Goal: Information Seeking & Learning: Learn about a topic

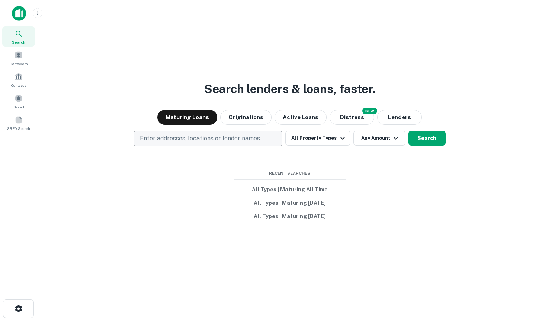
click at [239, 136] on p "Enter addresses, locations or lender names" at bounding box center [200, 138] width 120 height 9
type input "**********"
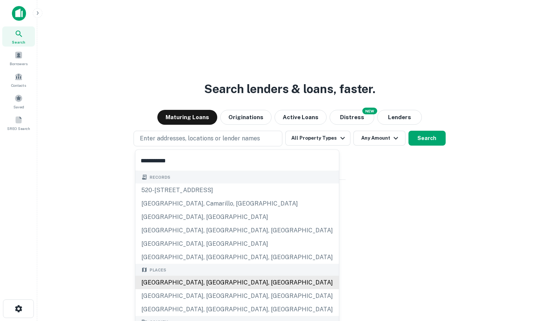
click at [218, 279] on div "Los Angeles, CA, USA" at bounding box center [237, 282] width 204 height 13
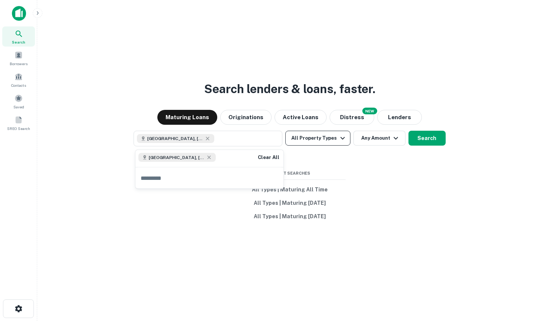
click at [327, 138] on button "All Property Types" at bounding box center [317, 138] width 65 height 15
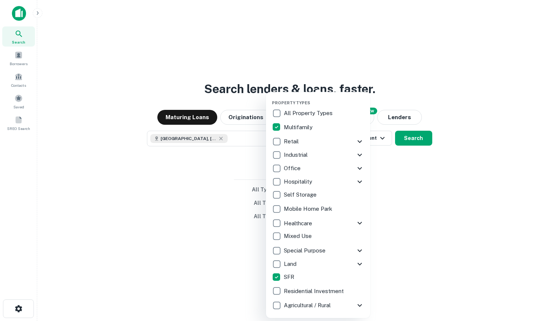
click at [373, 240] on div at bounding box center [271, 160] width 542 height 321
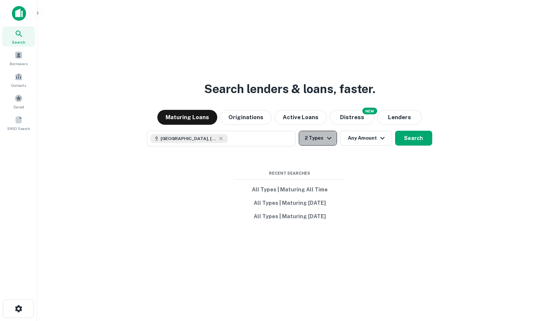
click at [329, 141] on icon "button" at bounding box center [329, 138] width 9 height 9
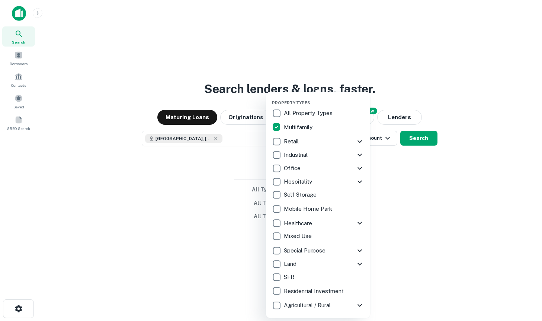
click at [422, 144] on div at bounding box center [271, 160] width 542 height 321
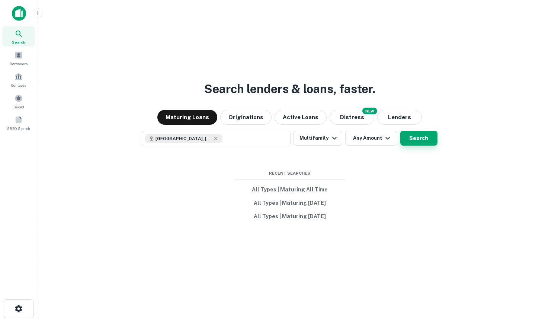
click at [419, 143] on button "Search" at bounding box center [418, 138] width 37 height 15
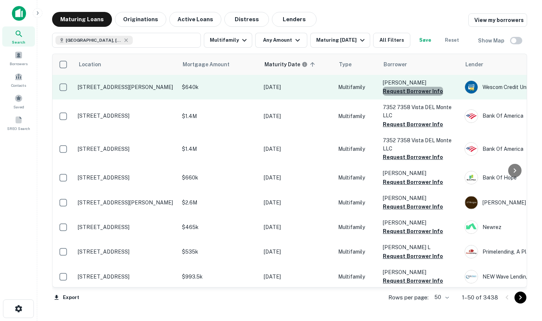
click at [415, 95] on button "Request Borrower Info" at bounding box center [413, 91] width 60 height 9
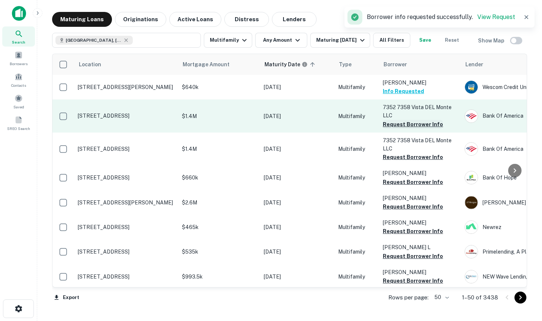
click at [398, 122] on button "Request Borrower Info" at bounding box center [413, 124] width 60 height 9
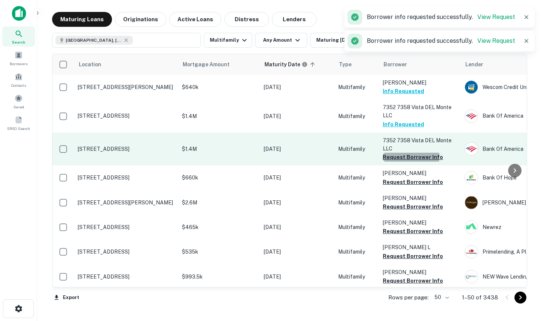
click at [403, 157] on button "Request Borrower Info" at bounding box center [413, 157] width 60 height 9
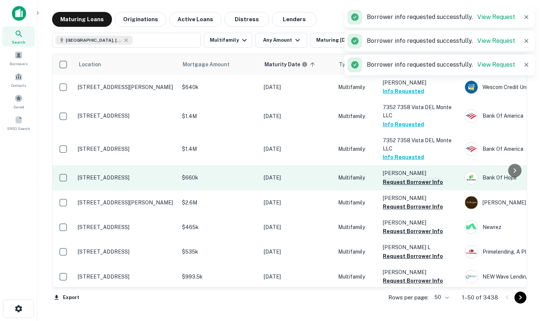
click at [409, 182] on button "Request Borrower Info" at bounding box center [413, 182] width 60 height 9
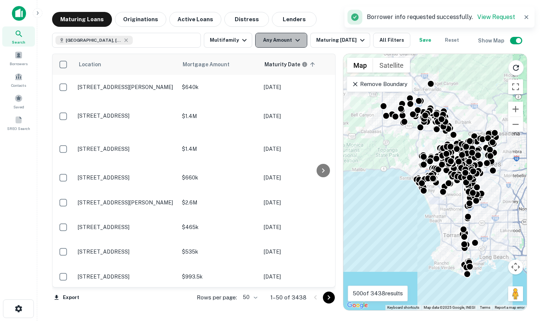
click at [274, 40] on button "Any Amount" at bounding box center [281, 40] width 52 height 15
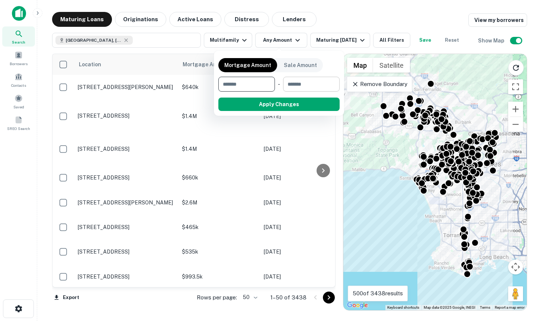
click at [309, 85] on input "number" at bounding box center [308, 84] width 51 height 15
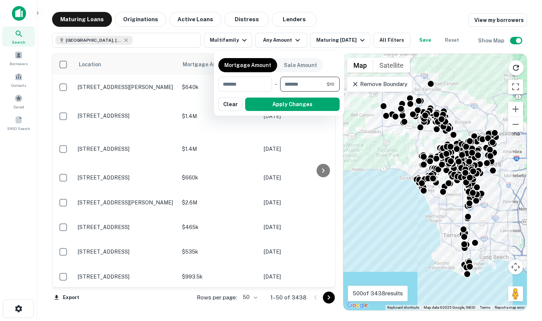
type input "********"
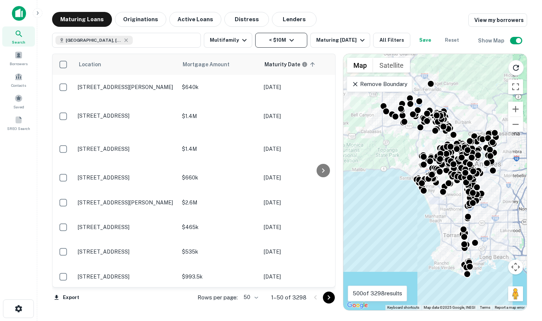
click at [299, 39] on button "< $10M" at bounding box center [281, 40] width 52 height 15
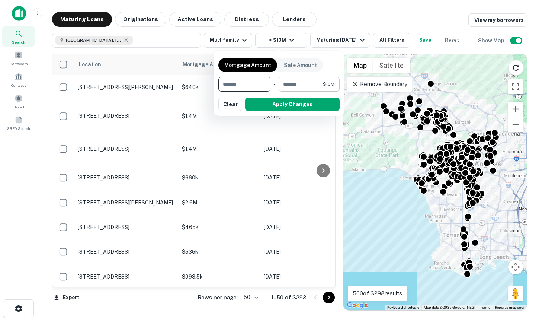
click at [309, 81] on input "********" at bounding box center [301, 84] width 44 height 15
click at [233, 87] on input "number" at bounding box center [243, 84] width 51 height 15
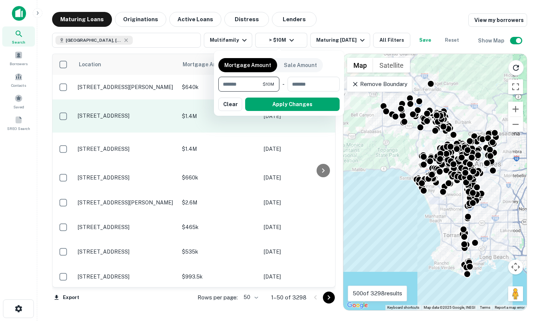
type input "********"
click at [277, 100] on button "Apply Changes" at bounding box center [292, 104] width 95 height 13
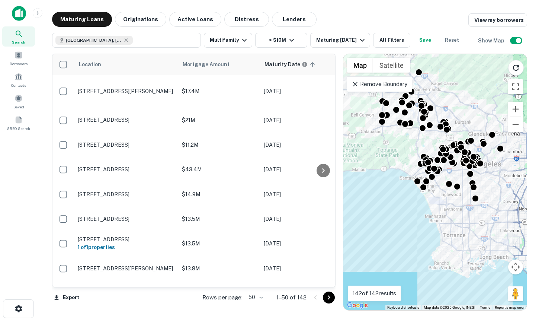
click at [370, 84] on p "Remove Boundary" at bounding box center [379, 84] width 55 height 9
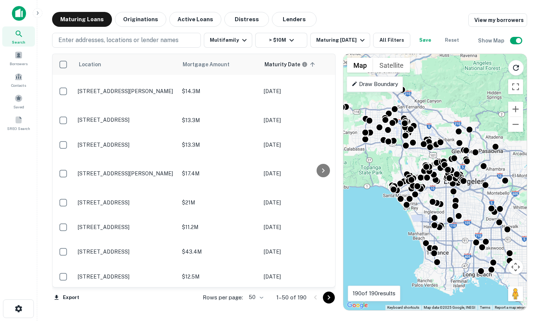
drag, startPoint x: 415, startPoint y: 136, endPoint x: 397, endPoint y: 156, distance: 26.6
click at [397, 156] on div "To activate drag with keyboard, press Alt + Enter. Once in keyboard drag state,…" at bounding box center [434, 182] width 183 height 256
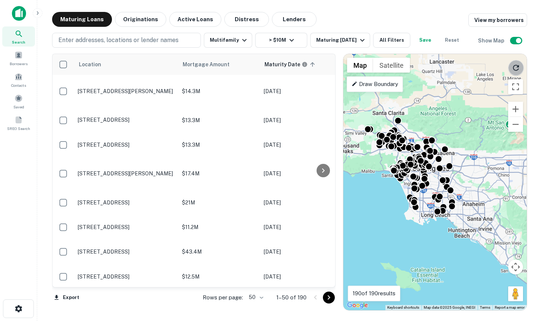
click at [512, 70] on icon "Reload search area" at bounding box center [516, 67] width 9 height 9
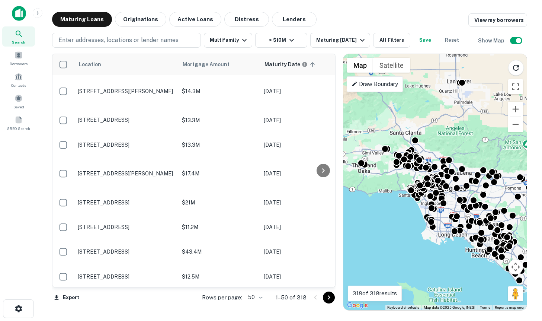
drag, startPoint x: 456, startPoint y: 108, endPoint x: 471, endPoint y: 126, distance: 23.0
click at [471, 126] on div "To activate drag with keyboard, press Alt + Enter. Once in keyboard drag state,…" at bounding box center [434, 182] width 183 height 256
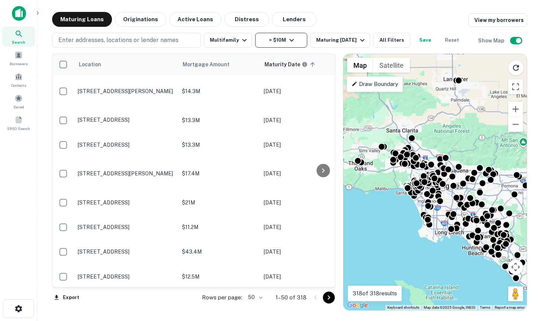
click at [280, 39] on button "> $10M" at bounding box center [281, 40] width 52 height 15
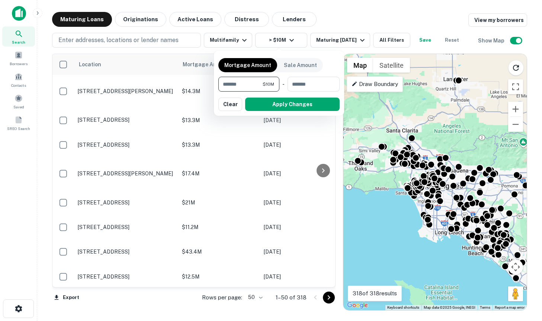
click at [249, 83] on input "********" at bounding box center [240, 84] width 44 height 15
type input "*******"
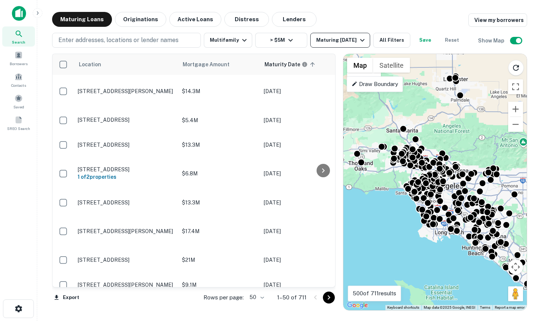
click at [345, 40] on div "Maturing [DATE]" at bounding box center [341, 40] width 51 height 9
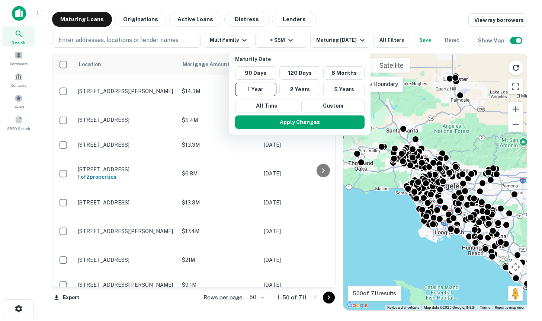
click at [15, 15] on div at bounding box center [271, 160] width 542 height 321
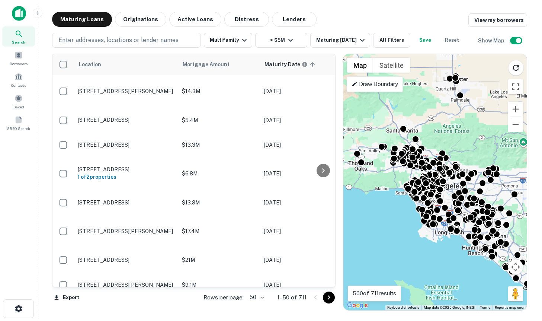
click at [23, 13] on img at bounding box center [19, 13] width 14 height 15
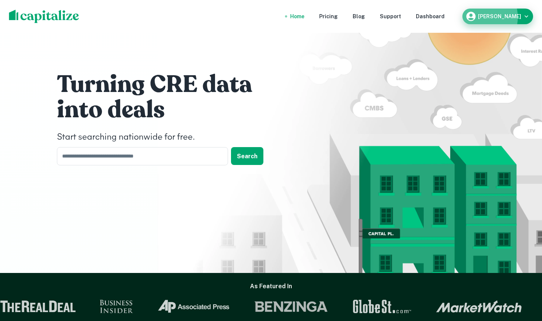
click at [495, 17] on h6 "Drew Koch" at bounding box center [499, 16] width 43 height 5
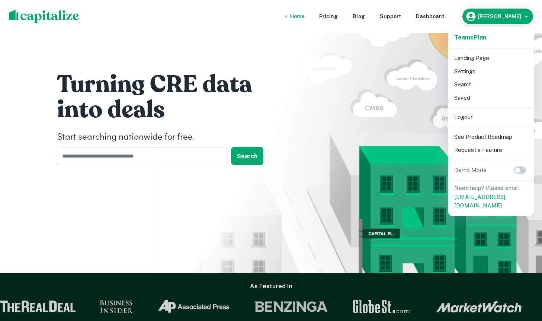
click at [478, 119] on li "Logout" at bounding box center [491, 117] width 80 height 13
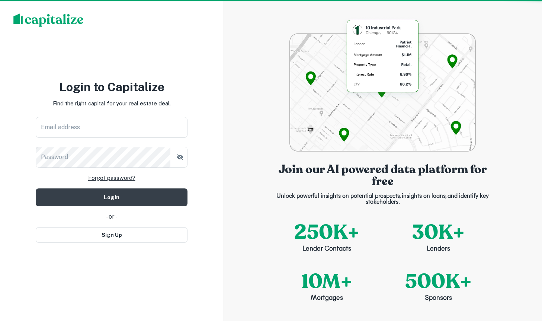
type input "**********"
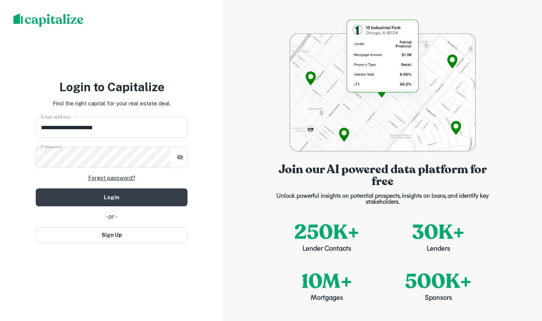
click at [47, 25] on img at bounding box center [48, 19] width 70 height 13
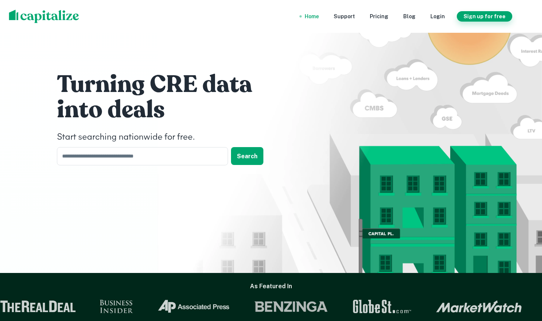
click at [480, 16] on button "Sign up for free" at bounding box center [484, 16] width 55 height 10
select select "**"
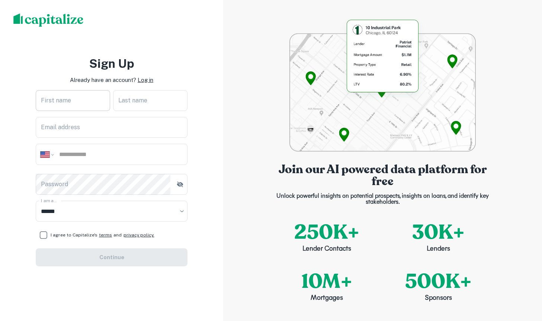
click at [74, 98] on input "First name" at bounding box center [73, 100] width 74 height 21
click at [151, 64] on div "**********" at bounding box center [112, 161] width 152 height 212
click at [88, 102] on input "First name" at bounding box center [73, 100] width 74 height 21
click at [114, 67] on h3 "Sign Up" at bounding box center [111, 64] width 45 height 18
click at [80, 104] on input "First name" at bounding box center [73, 100] width 74 height 21
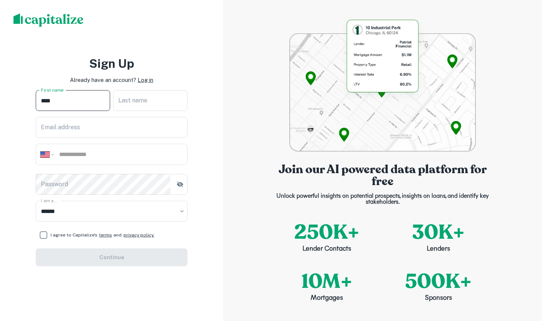
type input "****"
type input "*******"
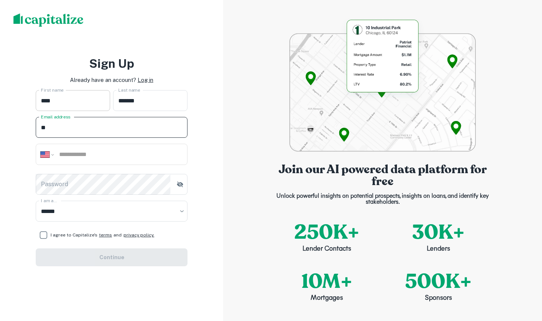
type input "*"
click at [143, 122] on input "**********" at bounding box center [112, 127] width 152 height 21
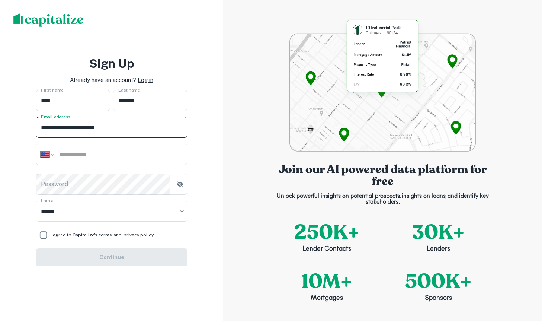
click at [122, 129] on input "**********" at bounding box center [112, 127] width 152 height 21
type input "**********"
click at [123, 156] on input "tel" at bounding box center [120, 154] width 124 height 9
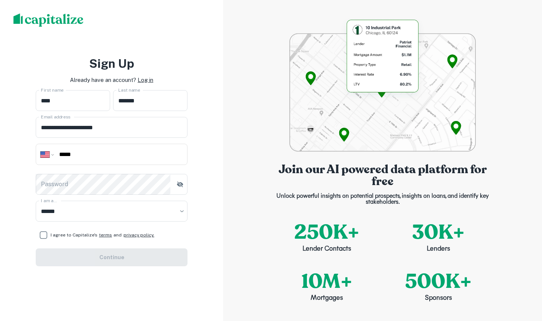
type input "*****"
click at [95, 159] on div "**********" at bounding box center [112, 154] width 152 height 21
click at [84, 151] on input "*****" at bounding box center [120, 154] width 124 height 9
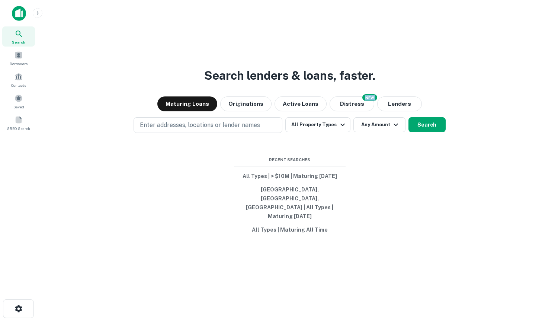
drag, startPoint x: 405, startPoint y: 92, endPoint x: 104, endPoint y: 52, distance: 303.3
click at [104, 52] on div "Search lenders & loans, faster. Maturing Loans Originations Active Loans NEW Di…" at bounding box center [289, 178] width 493 height 321
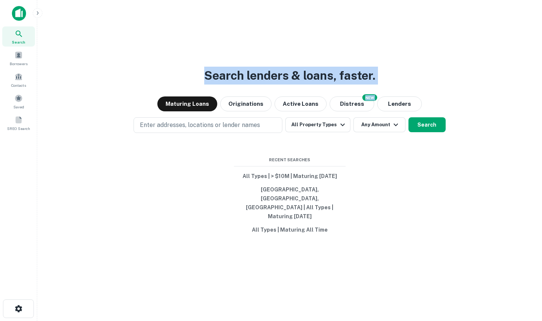
drag, startPoint x: 172, startPoint y: 60, endPoint x: 509, endPoint y: 61, distance: 337.2
click at [509, 61] on div "Search lenders & loans, faster. Maturing Loans Originations Active Loans NEW Di…" at bounding box center [289, 178] width 493 height 321
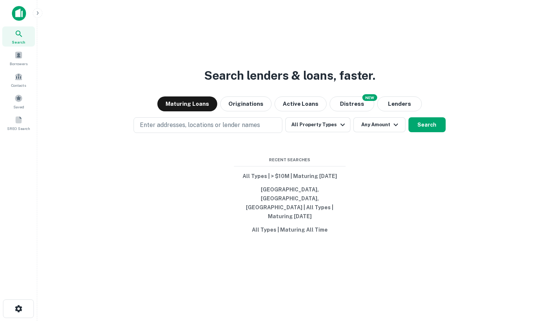
click at [460, 89] on div "Search lenders & loans, faster. Maturing Loans Originations Active Loans NEW Di…" at bounding box center [289, 178] width 493 height 321
drag, startPoint x: 460, startPoint y: 89, endPoint x: 156, endPoint y: 89, distance: 303.7
click at [156, 89] on div "Search lenders & loans, faster. Maturing Loans Originations Active Loans NEW Di…" at bounding box center [289, 178] width 493 height 321
click at [216, 82] on h3 "Search lenders & loans, faster." at bounding box center [289, 76] width 171 height 18
drag, startPoint x: 329, startPoint y: 241, endPoint x: 212, endPoint y: 163, distance: 140.2
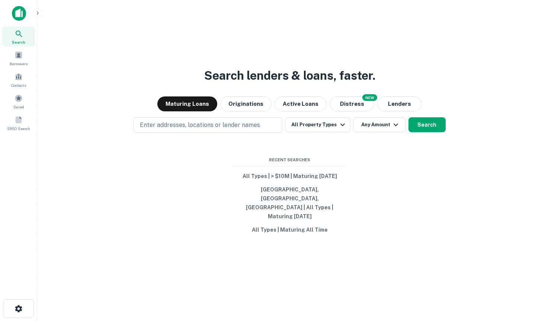
click at [213, 164] on div "Search lenders & loans, faster. Maturing Loans Originations Active Loans NEW Di…" at bounding box center [289, 178] width 493 height 321
click at [261, 164] on div "Search lenders & loans, faster. Maturing Loans Originations Active Loans NEW Di…" at bounding box center [289, 178] width 493 height 321
drag, startPoint x: 261, startPoint y: 164, endPoint x: 365, endPoint y: 196, distance: 109.0
click at [365, 196] on div "Search lenders & loans, faster. Maturing Loans Originations Active Loans NEW Di…" at bounding box center [289, 178] width 493 height 321
click at [24, 10] on img at bounding box center [19, 13] width 14 height 15
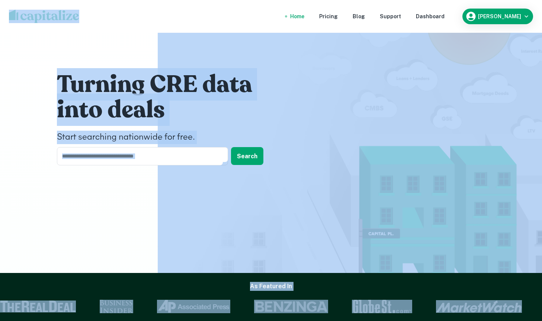
click at [35, 84] on div "Turning CRE data into deals Start searching nationwide for free. ​ Search" at bounding box center [271, 136] width 542 height 273
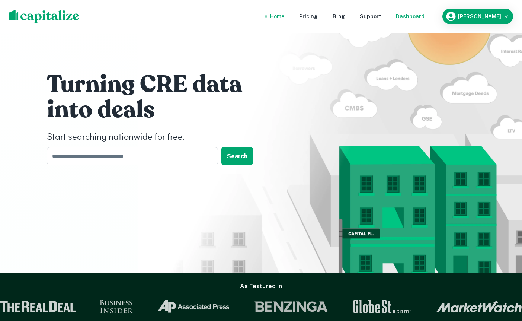
click at [419, 17] on div "Dashboard" at bounding box center [410, 16] width 29 height 8
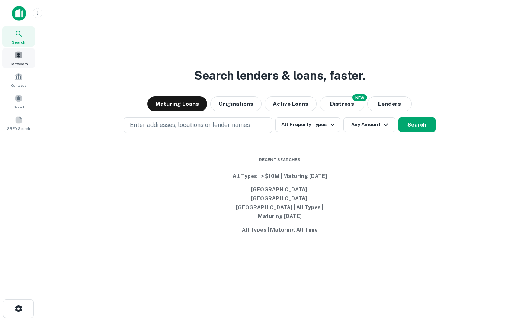
click at [7, 62] on div "Borrowers" at bounding box center [18, 58] width 33 height 20
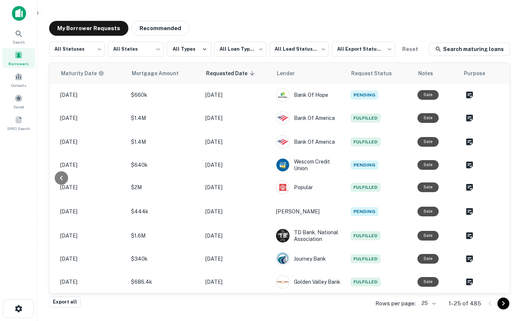
scroll to position [0, 0]
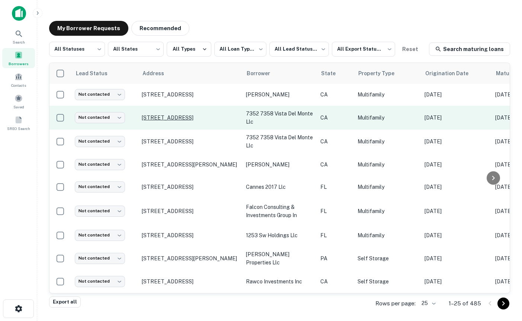
click at [205, 118] on p "[STREET_ADDRESS]" at bounding box center [190, 117] width 97 height 7
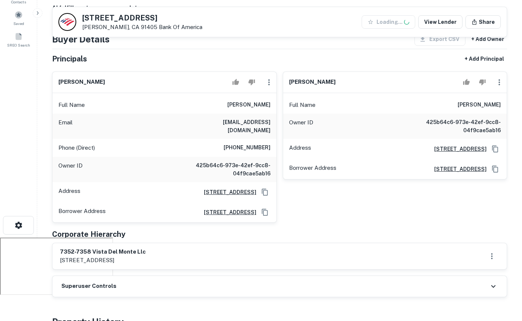
scroll to position [100, 0]
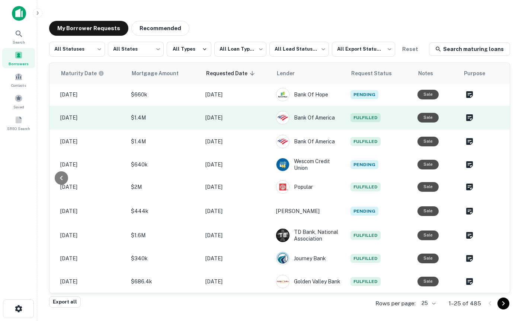
scroll to position [0, 0]
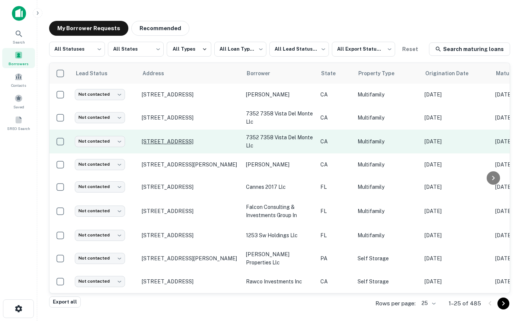
click at [210, 138] on p "7358 Vista Del Monte Ave Van Nuys, CA 91405" at bounding box center [190, 141] width 97 height 7
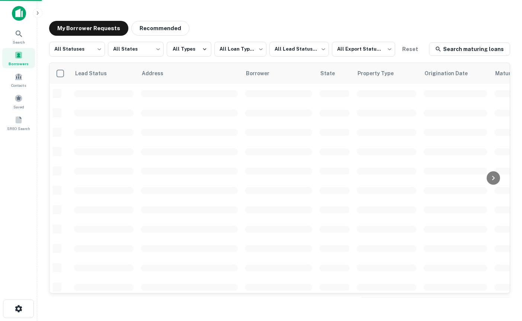
scroll to position [0, 0]
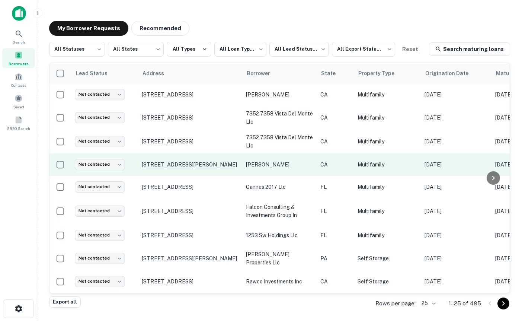
click at [194, 161] on p "[STREET_ADDRESS][PERSON_NAME]" at bounding box center [190, 164] width 97 height 7
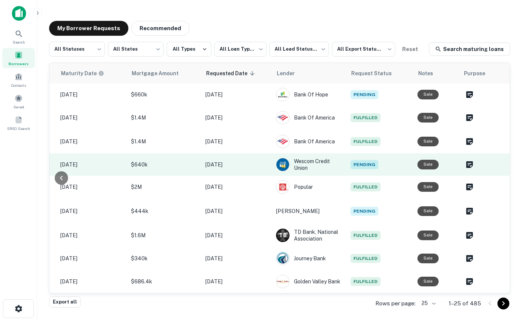
scroll to position [0, 0]
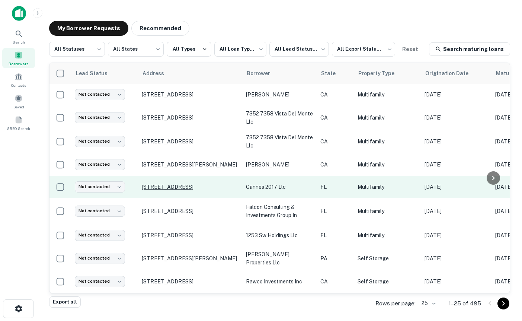
click at [170, 189] on p "[STREET_ADDRESS]" at bounding box center [190, 186] width 97 height 7
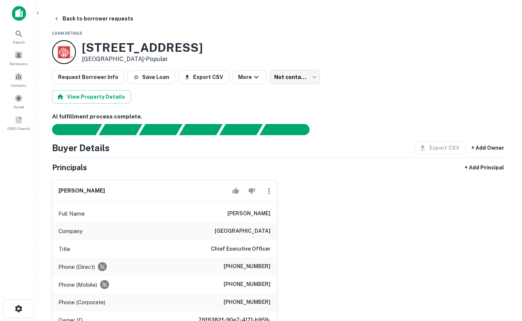
scroll to position [64, 0]
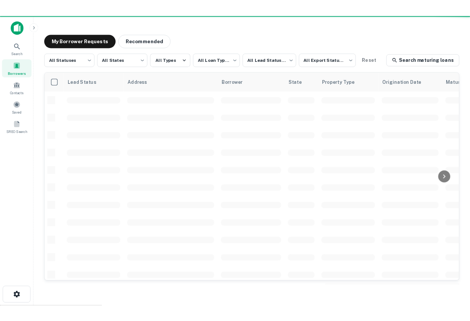
scroll to position [0, 0]
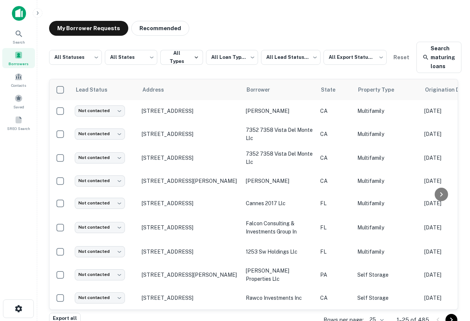
click at [15, 21] on div at bounding box center [18, 16] width 37 height 20
click at [19, 35] on icon at bounding box center [19, 34] width 6 height 6
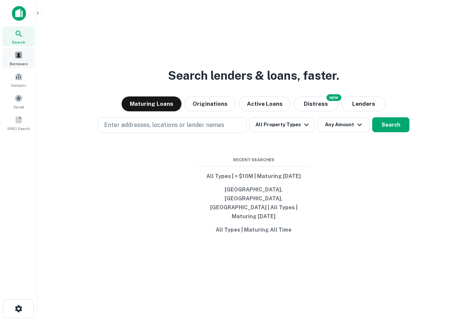
click at [18, 57] on span at bounding box center [19, 55] width 8 height 8
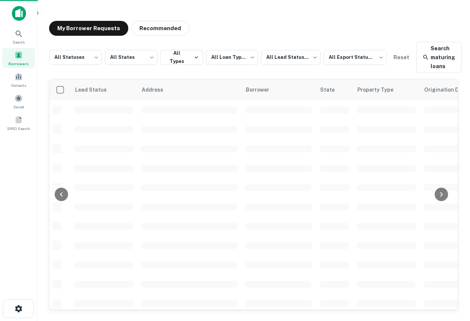
scroll to position [0, 0]
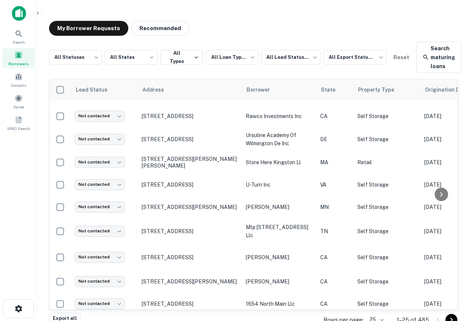
scroll to position [206, 0]
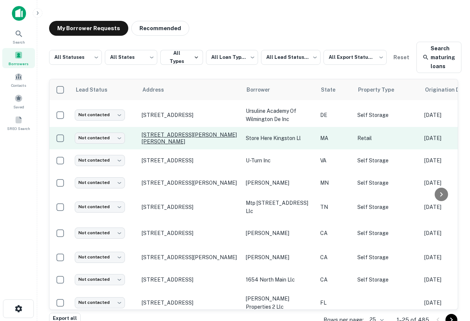
click at [182, 138] on p "[STREET_ADDRESS][PERSON_NAME][PERSON_NAME]" at bounding box center [190, 137] width 97 height 13
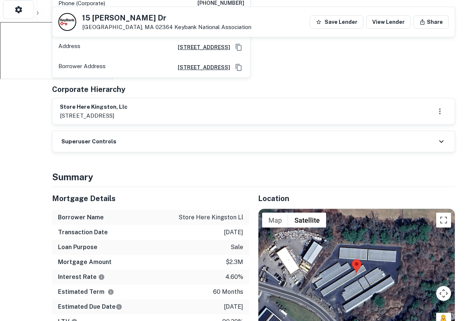
scroll to position [298, 0]
click at [442, 140] on icon at bounding box center [441, 141] width 9 height 9
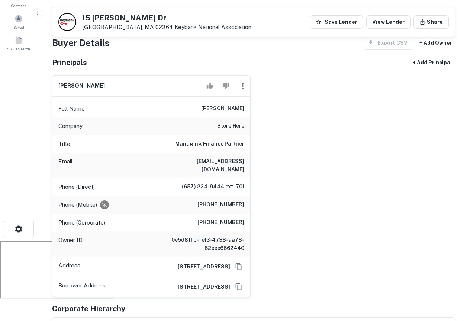
scroll to position [80, 0]
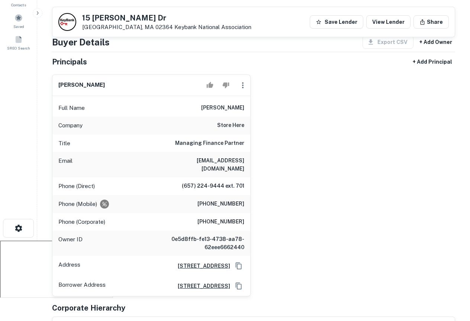
click at [312, 118] on div "christopher weber Full Name christopher weber Company store here Title Managing…" at bounding box center [250, 182] width 409 height 228
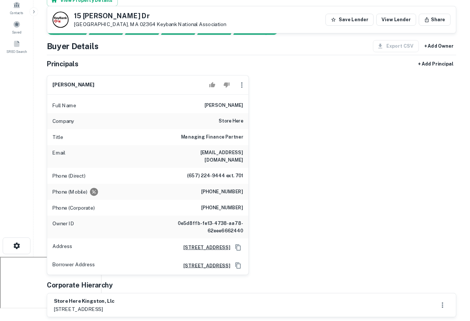
scroll to position [71, 0]
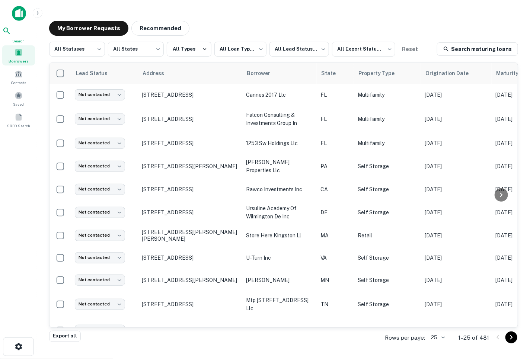
click at [11, 35] on icon at bounding box center [6, 30] width 9 height 9
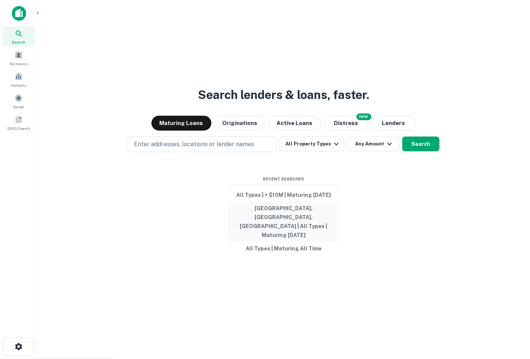
click at [292, 220] on button "[GEOGRAPHIC_DATA], [GEOGRAPHIC_DATA], [GEOGRAPHIC_DATA] | All Types | Maturing …" at bounding box center [284, 222] width 112 height 40
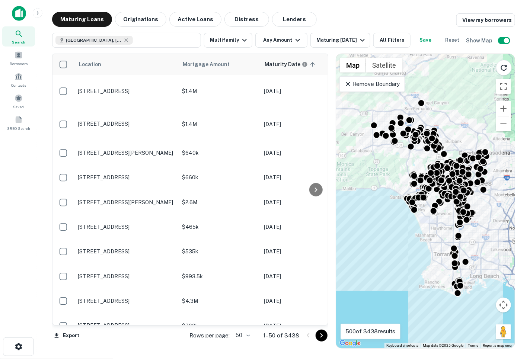
click at [302, 12] on main "Maturing Loans Originations Active Loans Distress Lenders View my borrowers [GE…" at bounding box center [283, 179] width 493 height 359
click at [282, 21] on button "Lenders" at bounding box center [294, 19] width 45 height 15
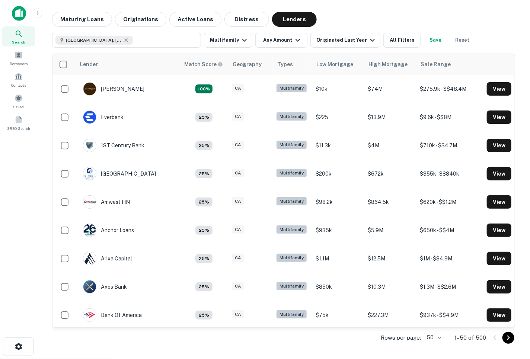
click at [388, 48] on div "Lender Match Score Geography Types Low Mortgage High Mortgage Sale Range [PERSO…" at bounding box center [283, 198] width 463 height 301
click at [388, 37] on button "All Filters" at bounding box center [401, 40] width 37 height 15
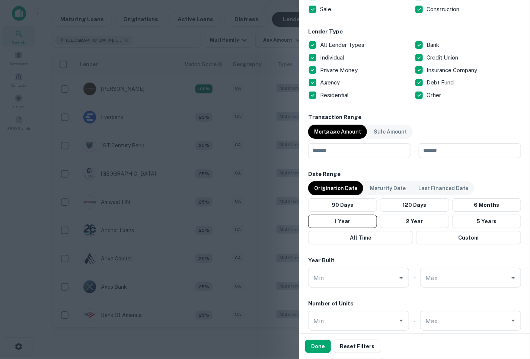
scroll to position [410, 0]
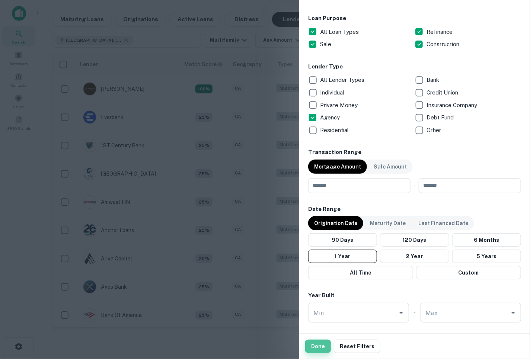
click at [322, 342] on button "Done" at bounding box center [318, 346] width 26 height 13
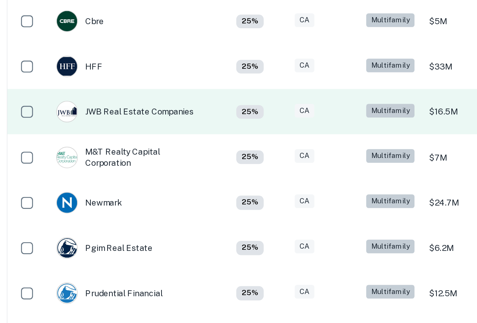
scroll to position [143, 0]
